Goal: Transaction & Acquisition: Obtain resource

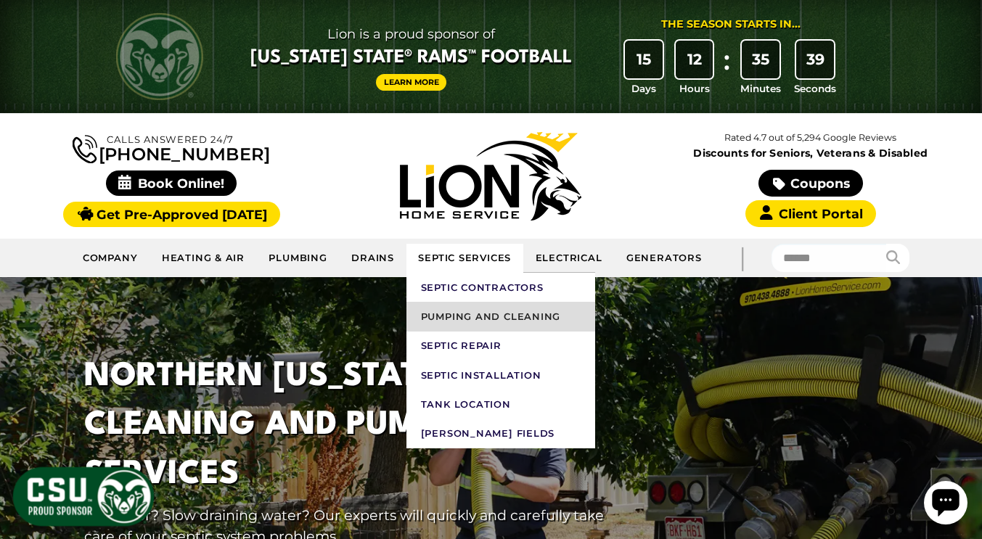
click at [457, 316] on link "Pumping and Cleaning" at bounding box center [500, 316] width 189 height 29
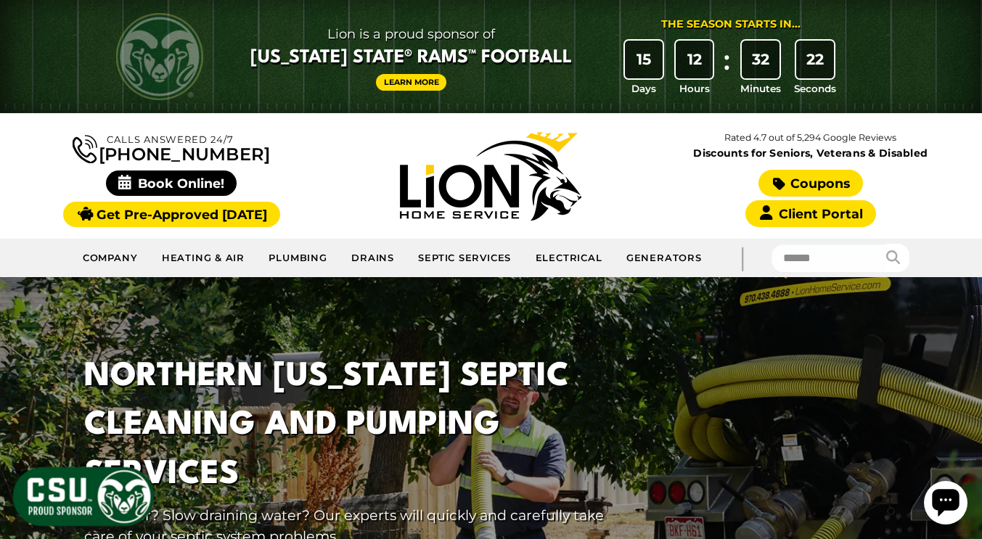
click at [820, 184] on link "Coupons" at bounding box center [810, 183] width 104 height 27
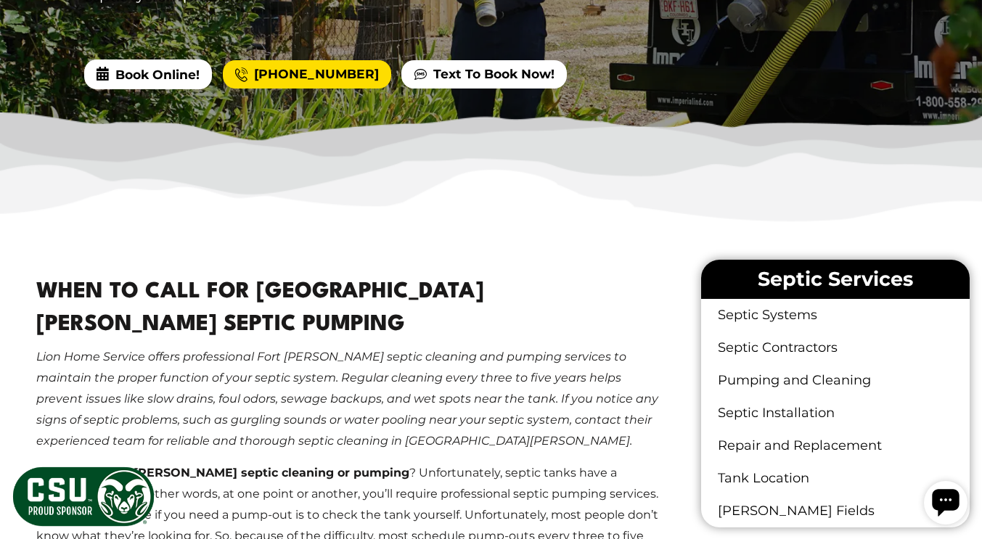
scroll to position [653, 0]
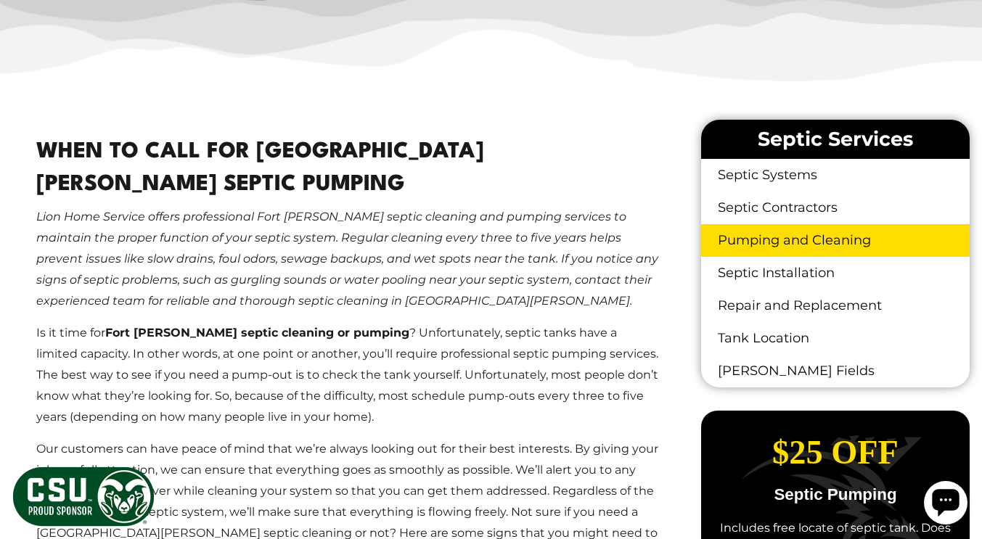
click at [731, 242] on link "Pumping and Cleaning" at bounding box center [835, 240] width 268 height 33
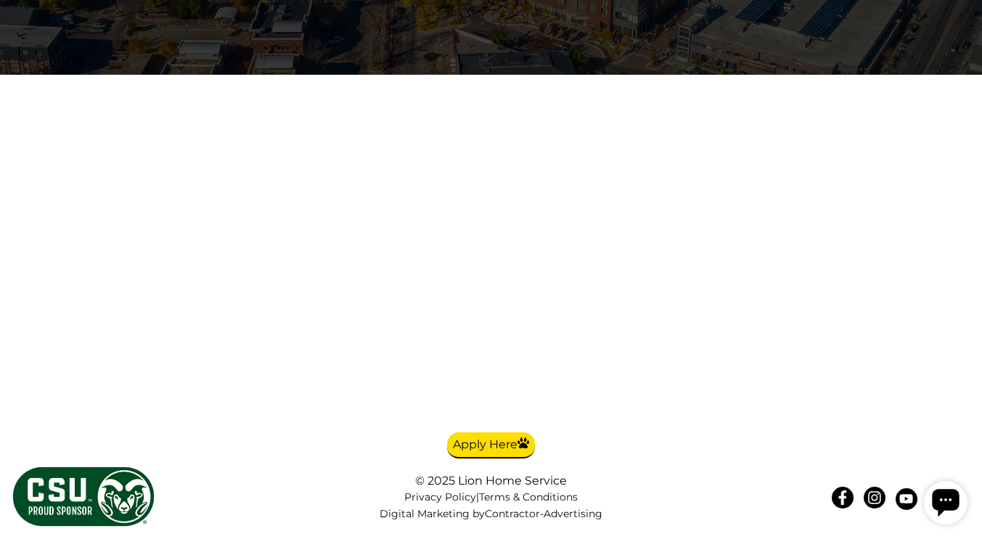
scroll to position [4208, 0]
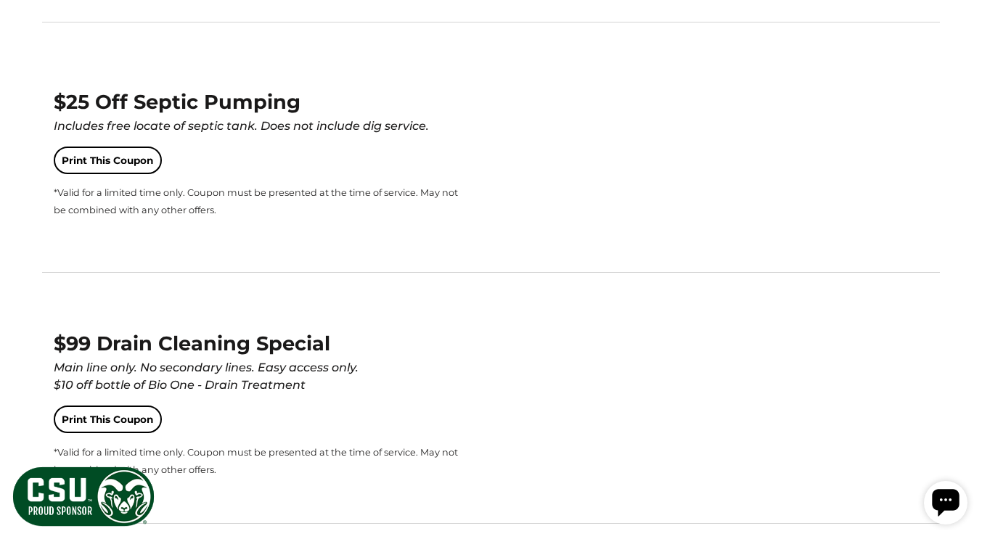
scroll to position [2032, 0]
